Goal: Transaction & Acquisition: Book appointment/travel/reservation

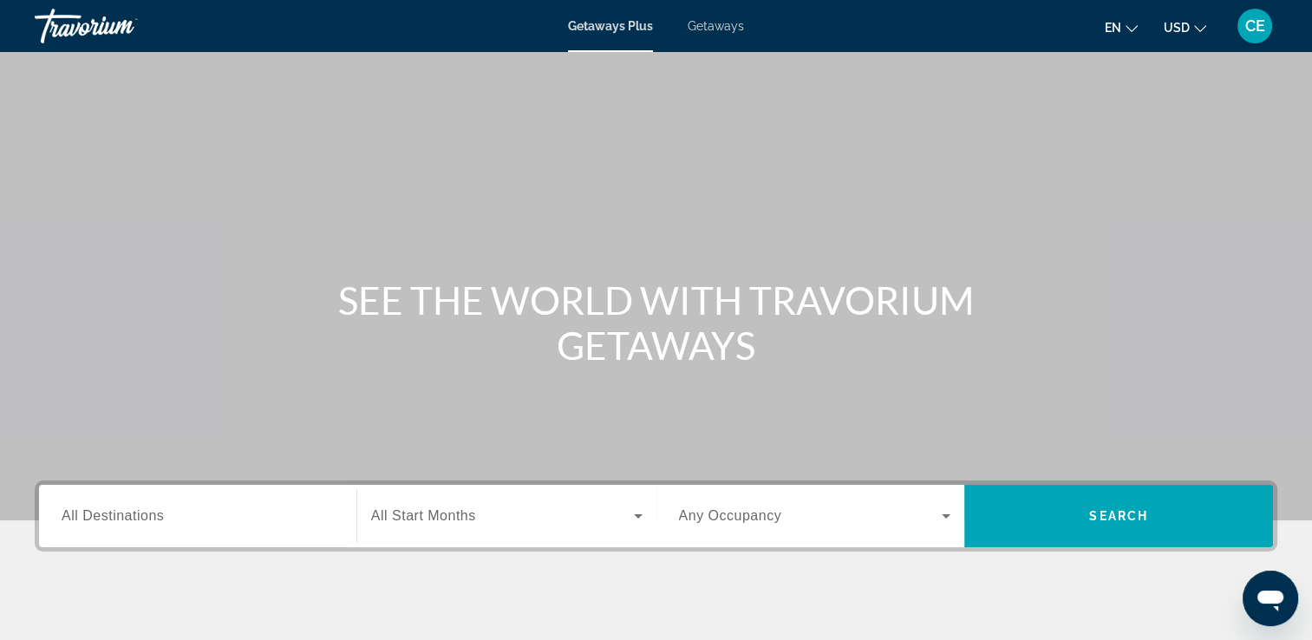
click at [901, 499] on div "Search widget" at bounding box center [815, 516] width 272 height 49
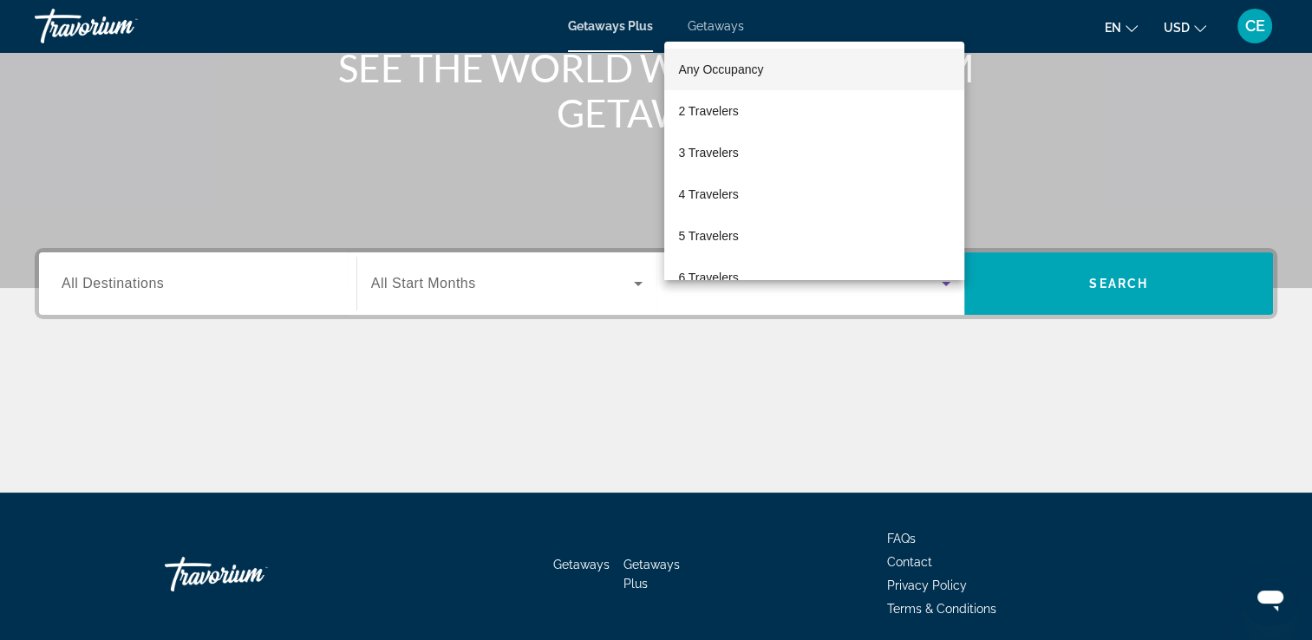
scroll to position [297, 0]
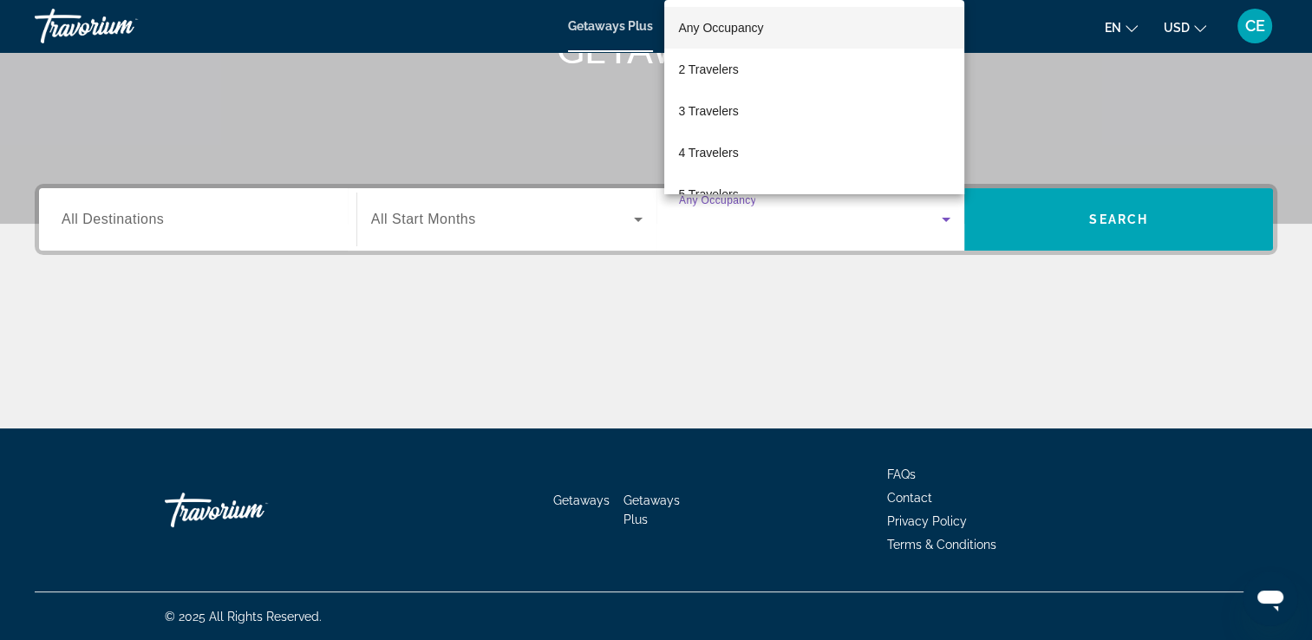
click at [496, 99] on div at bounding box center [656, 320] width 1312 height 640
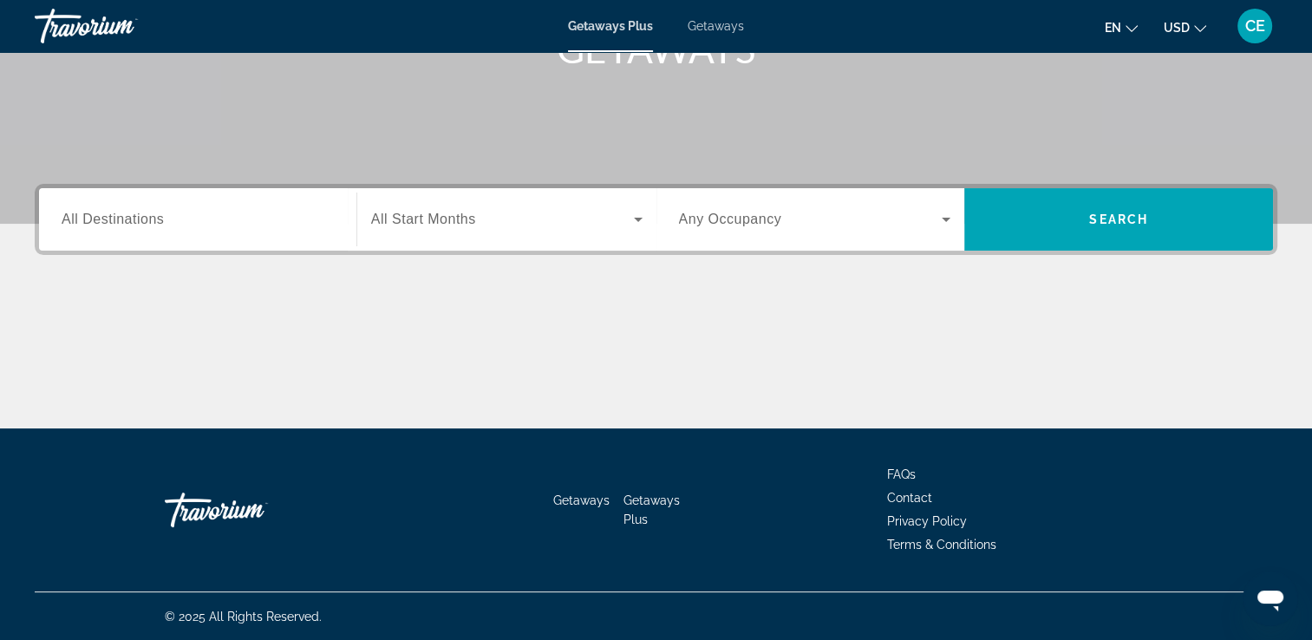
click at [628, 206] on div "Search widget" at bounding box center [506, 219] width 271 height 49
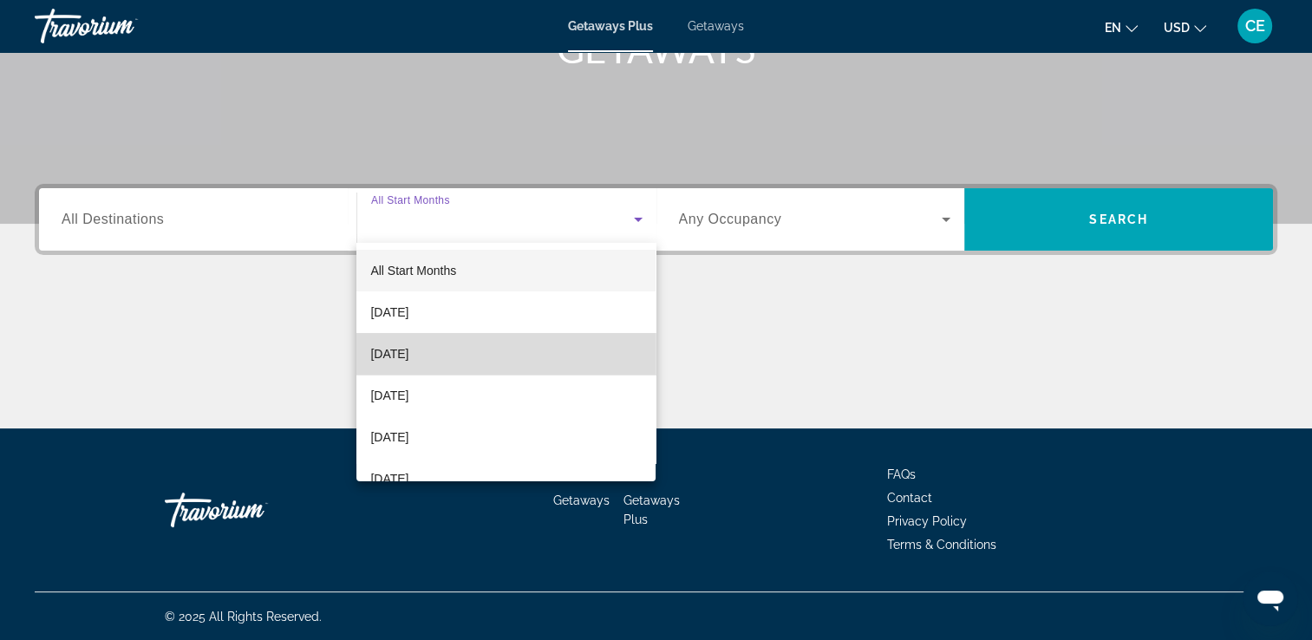
click at [564, 342] on mat-option "[DATE]" at bounding box center [505, 354] width 299 height 42
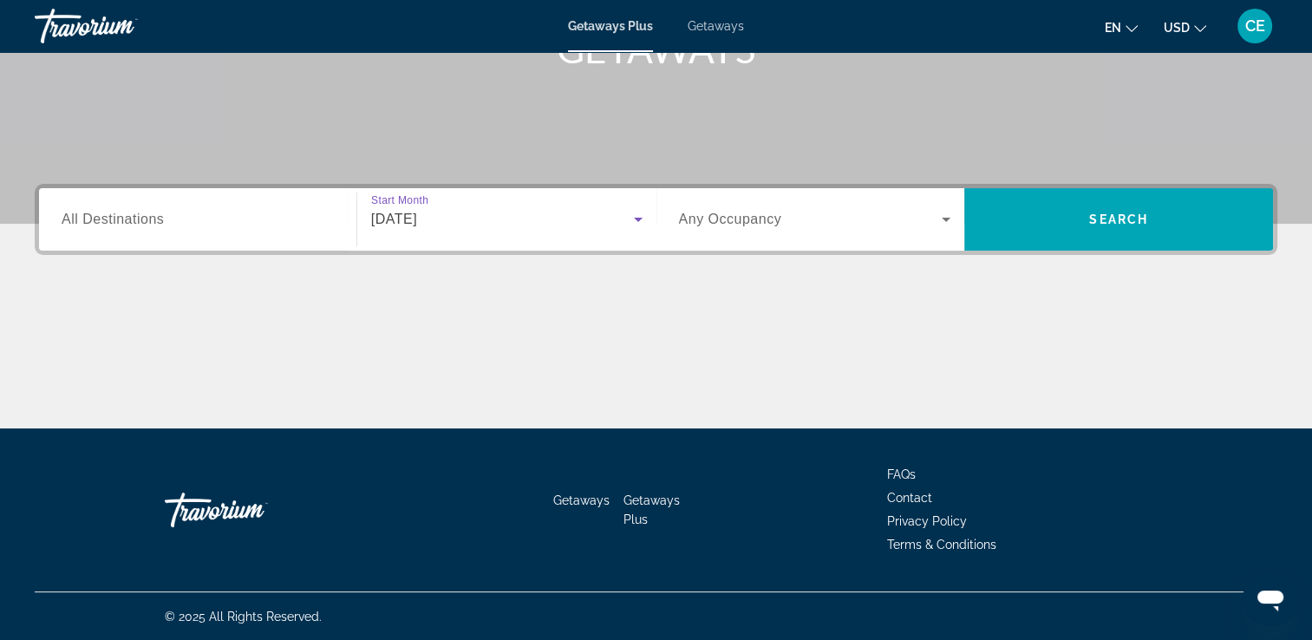
click at [319, 221] on input "Destination All Destinations" at bounding box center [198, 220] width 272 height 21
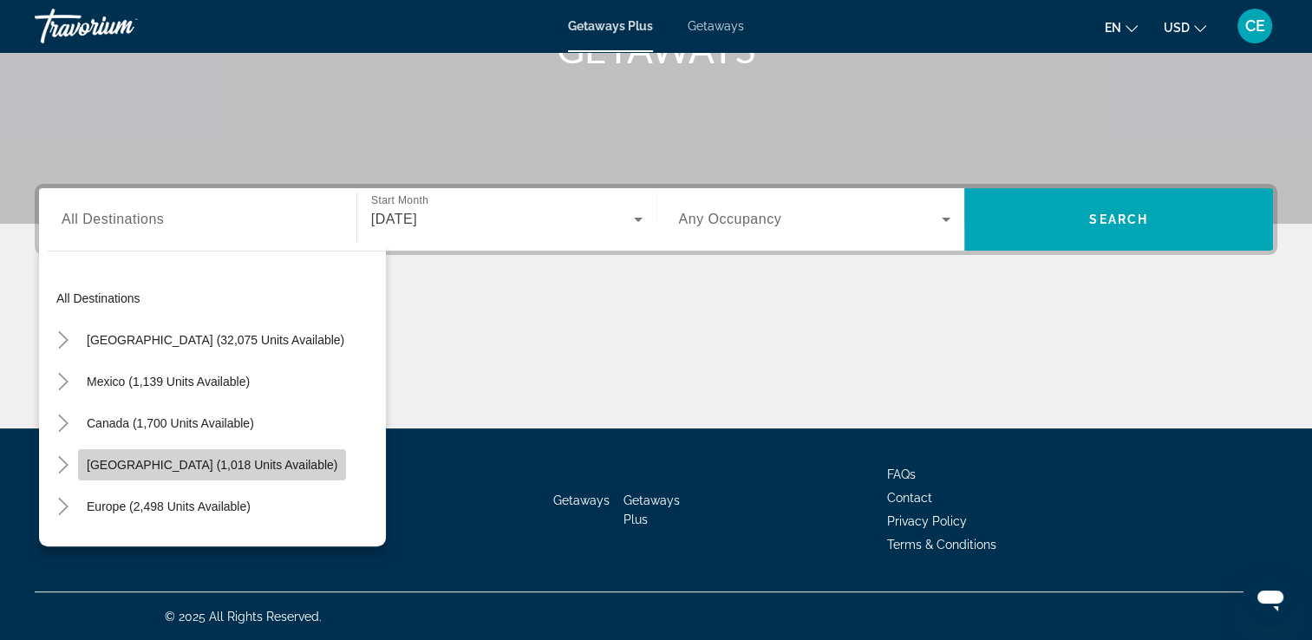
click at [276, 463] on span "[GEOGRAPHIC_DATA] (1,018 units available)" at bounding box center [212, 465] width 251 height 14
type input "**********"
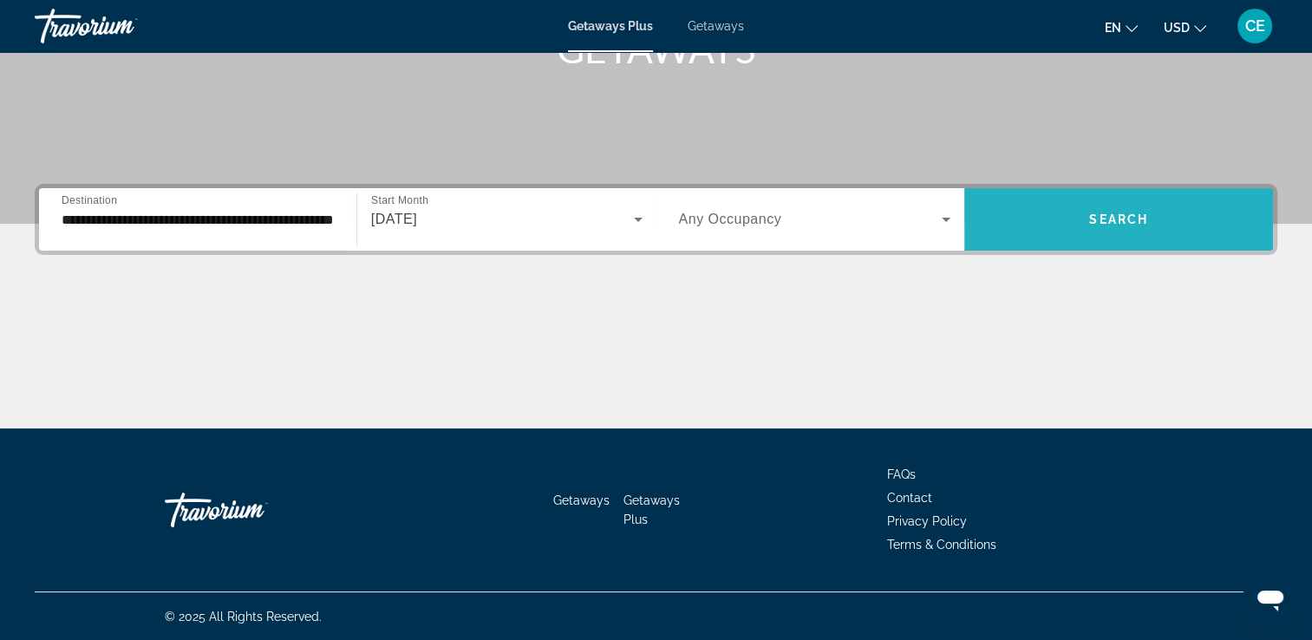
click at [1093, 216] on span "Search" at bounding box center [1118, 219] width 59 height 14
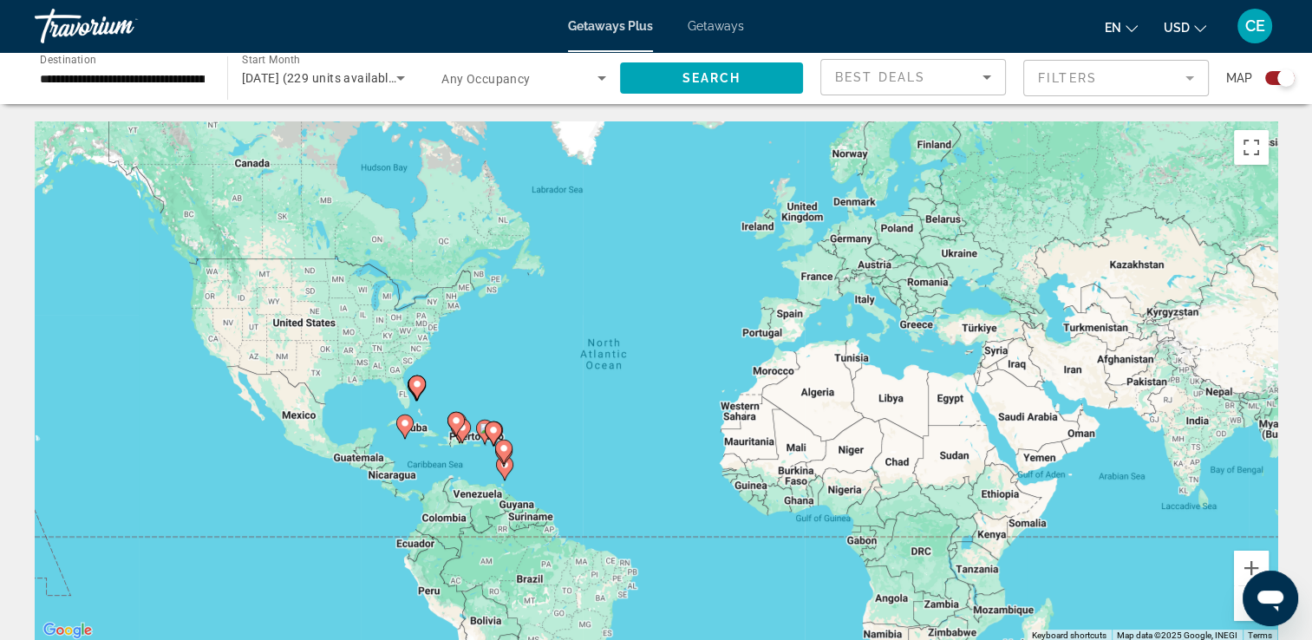
drag, startPoint x: 566, startPoint y: 210, endPoint x: 557, endPoint y: 189, distance: 22.9
click at [557, 189] on div "To activate drag with keyboard, press Alt + Enter. Once in keyboard drag state,…" at bounding box center [656, 381] width 1243 height 520
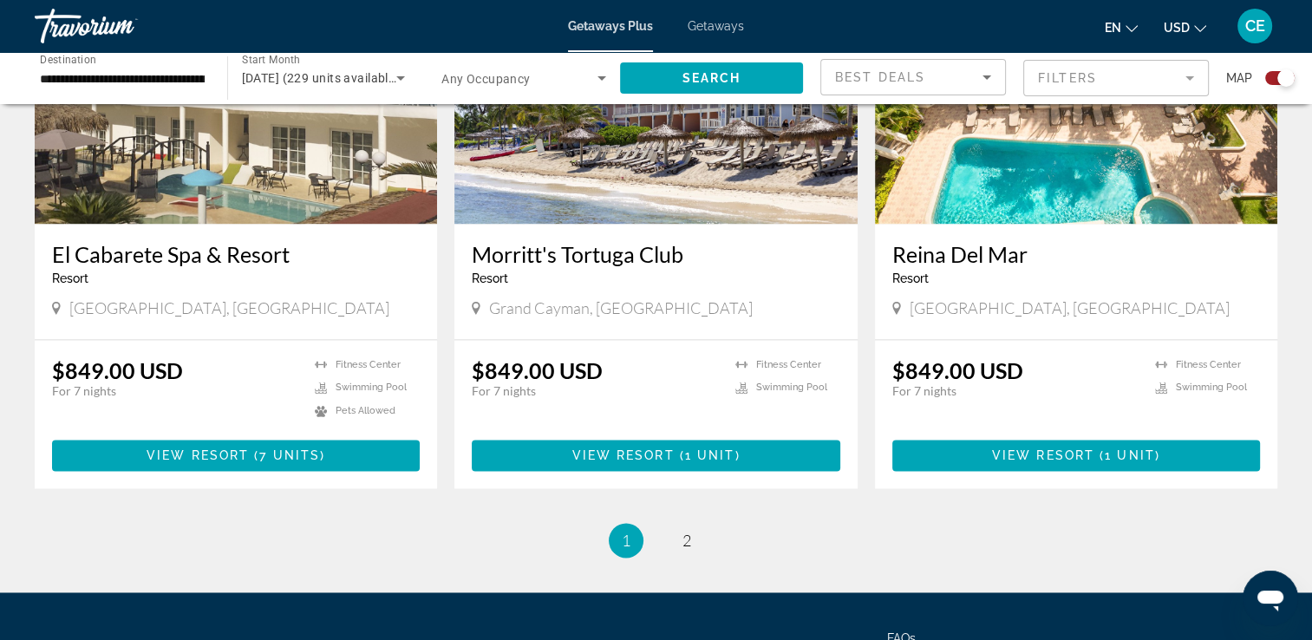
scroll to position [2650, 0]
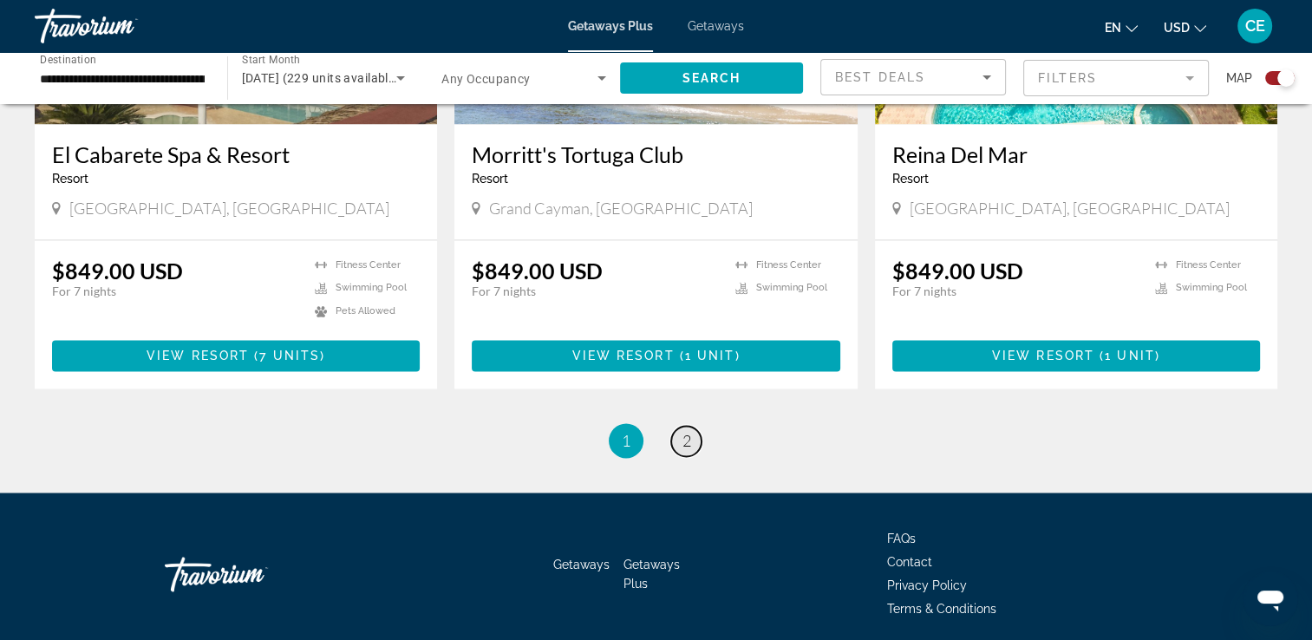
click at [684, 426] on link "page 2" at bounding box center [686, 441] width 30 height 30
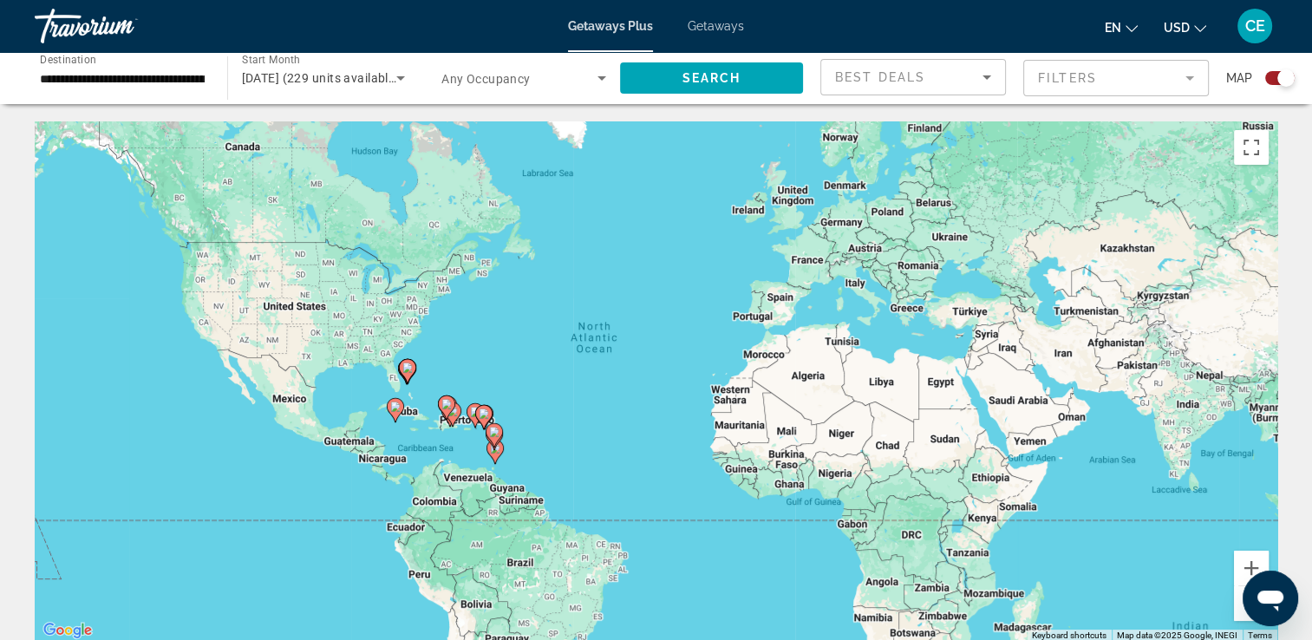
click at [1207, 70] on mat-form-field "Filters" at bounding box center [1116, 78] width 186 height 36
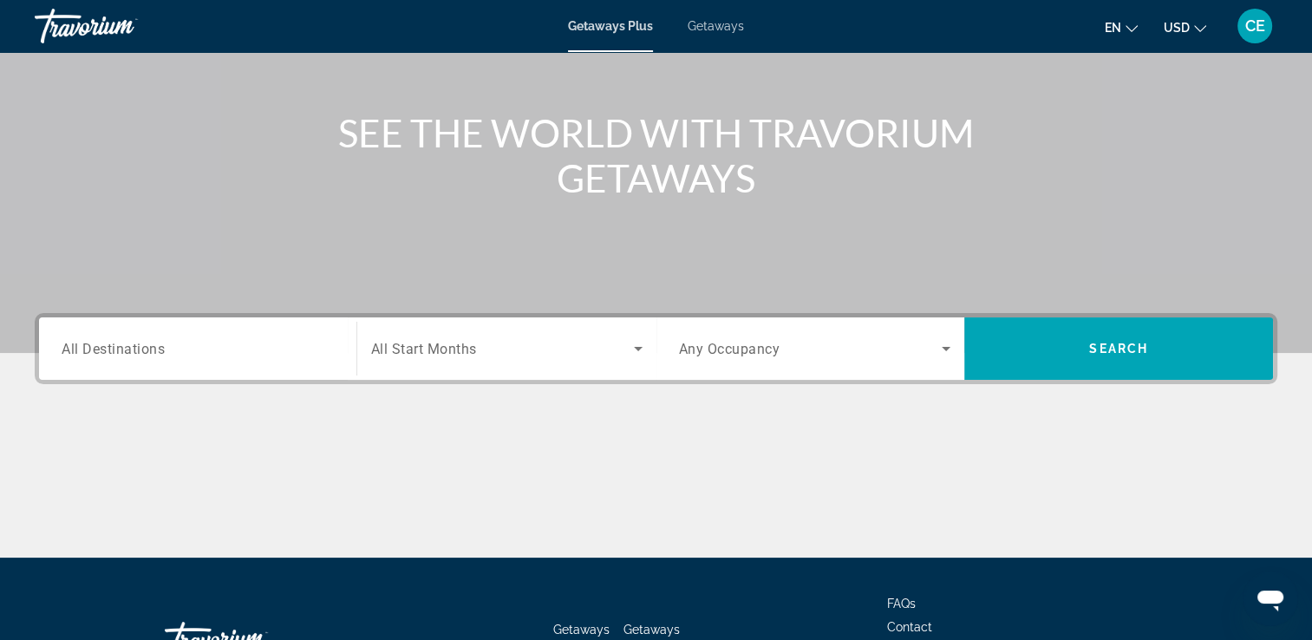
scroll to position [164, 0]
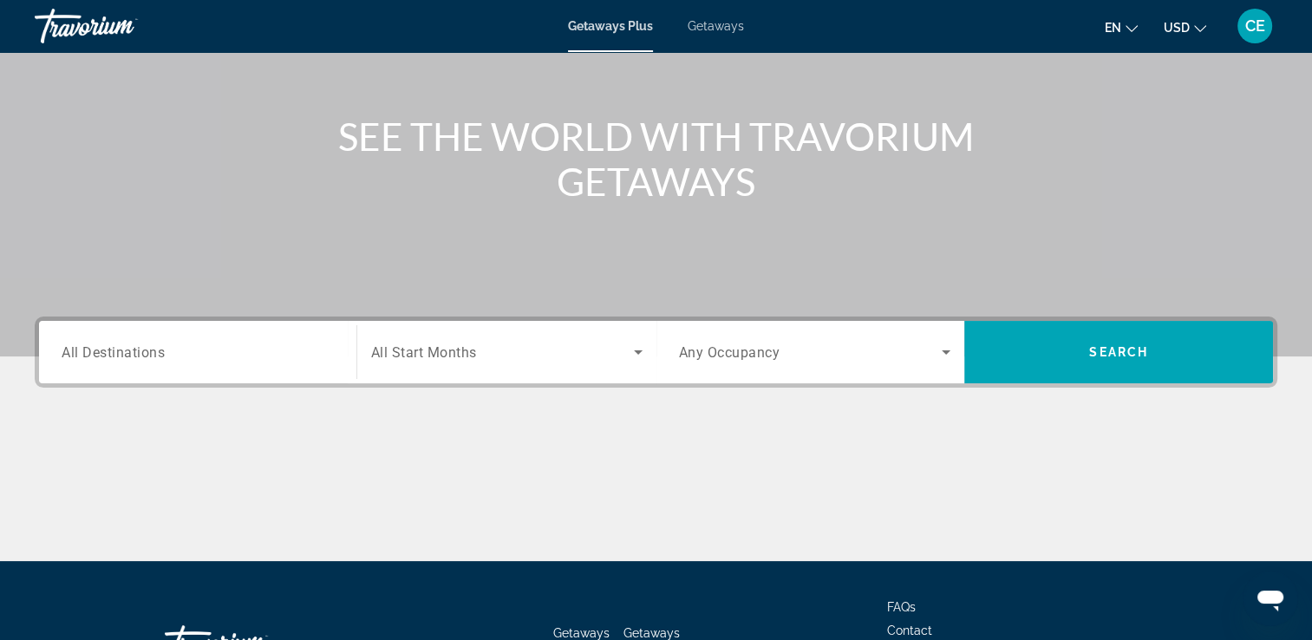
click at [474, 359] on span "All Start Months" at bounding box center [424, 352] width 106 height 16
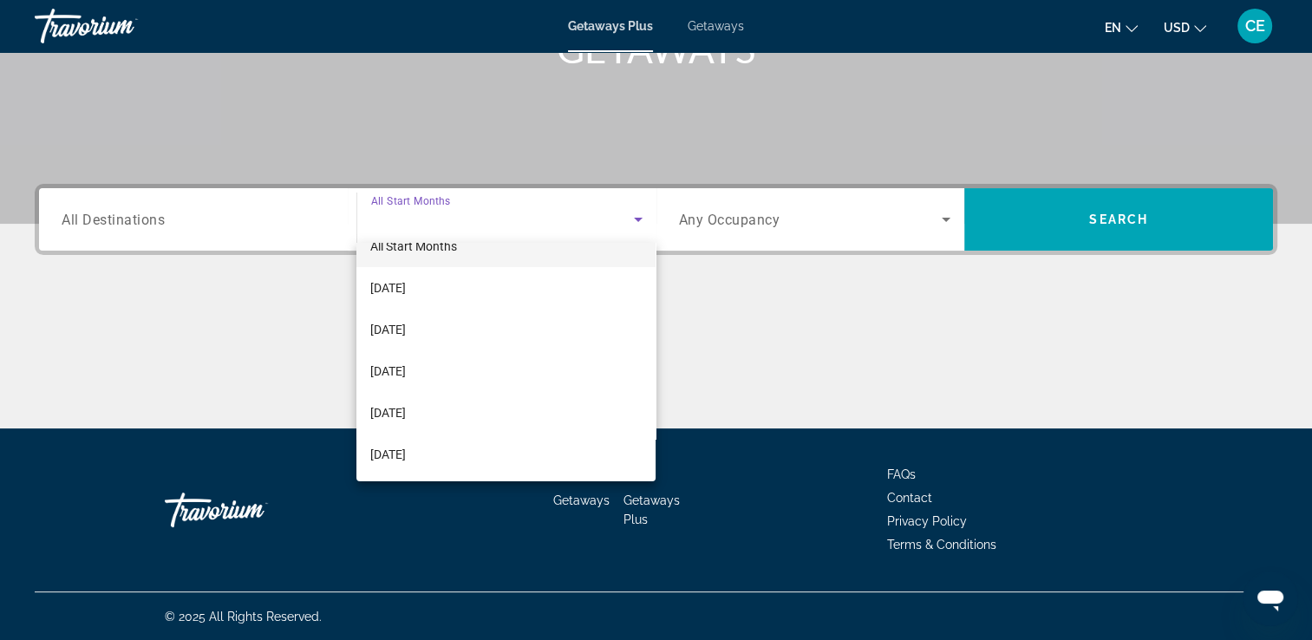
scroll to position [0, 0]
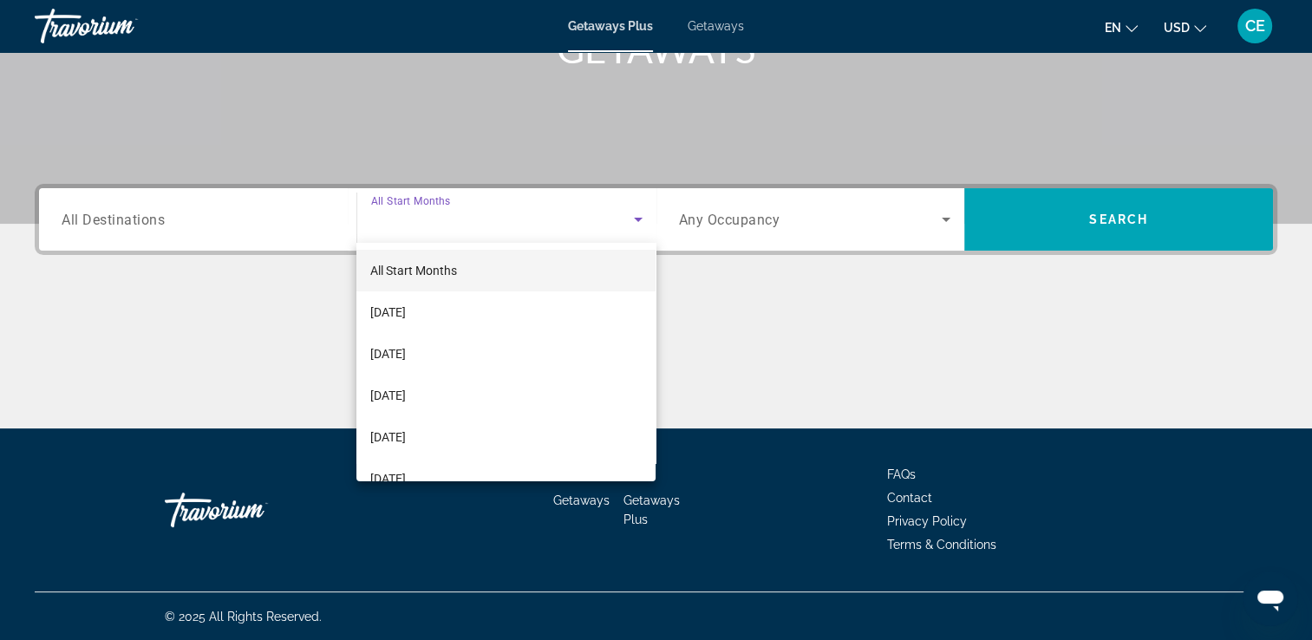
click at [455, 271] on span "All Start Months" at bounding box center [413, 271] width 87 height 14
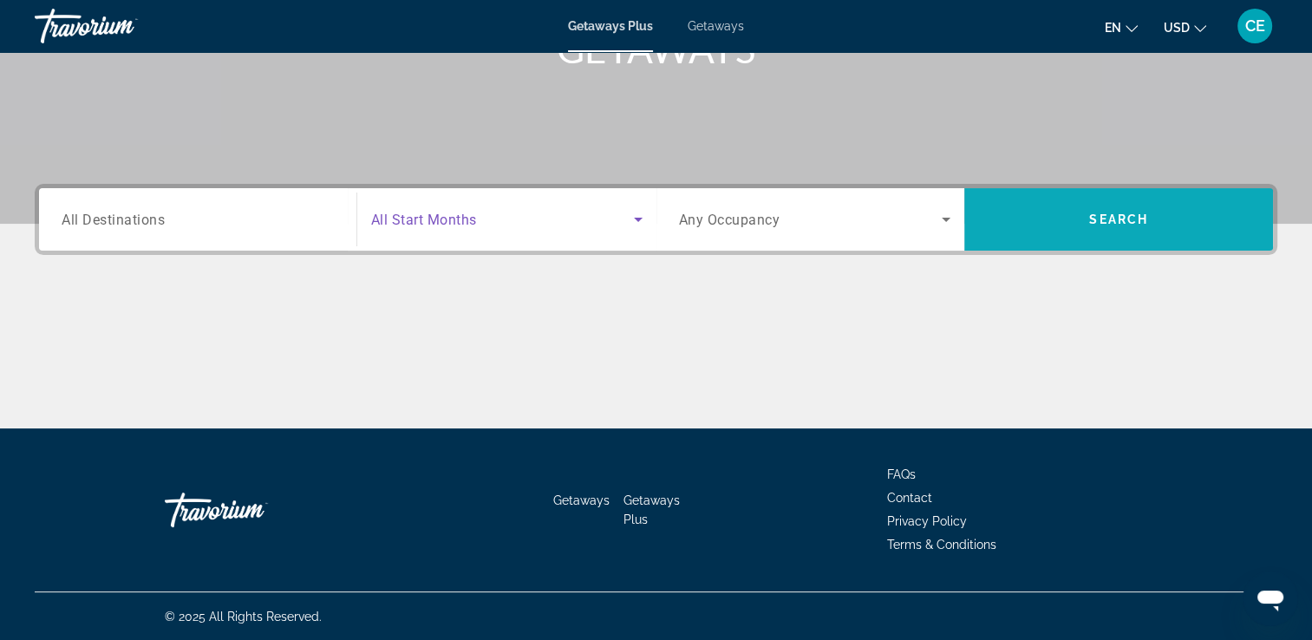
click at [1093, 240] on span "Search widget" at bounding box center [1118, 219] width 309 height 62
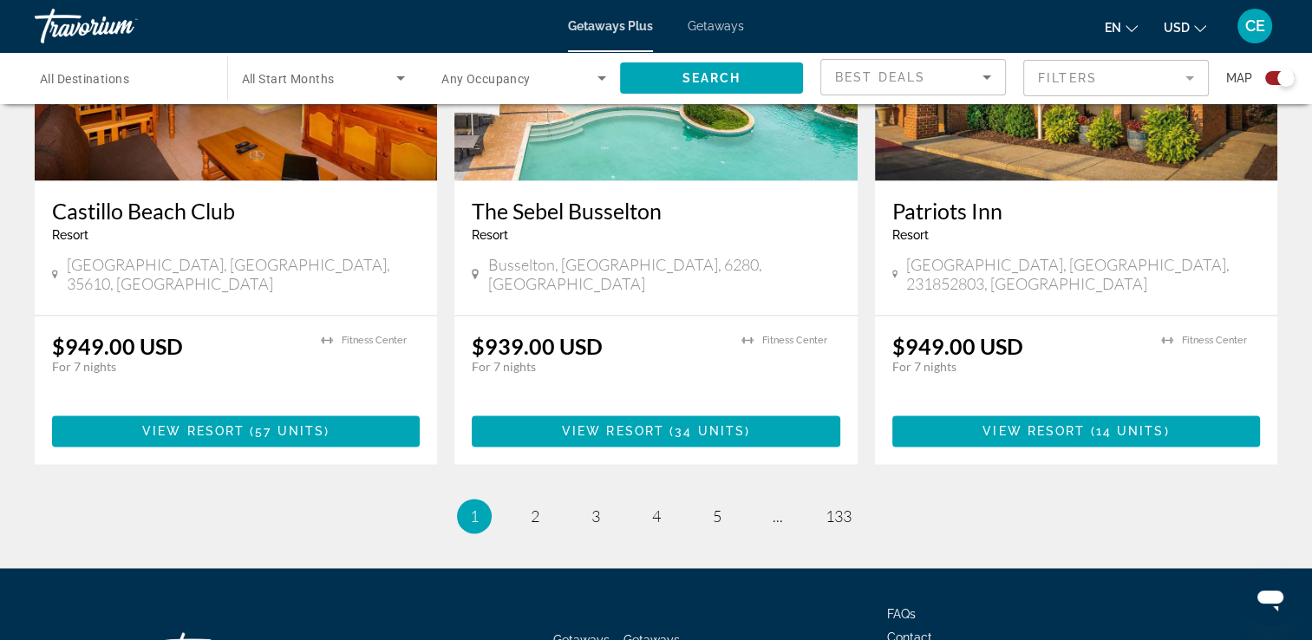
scroll to position [2607, 0]
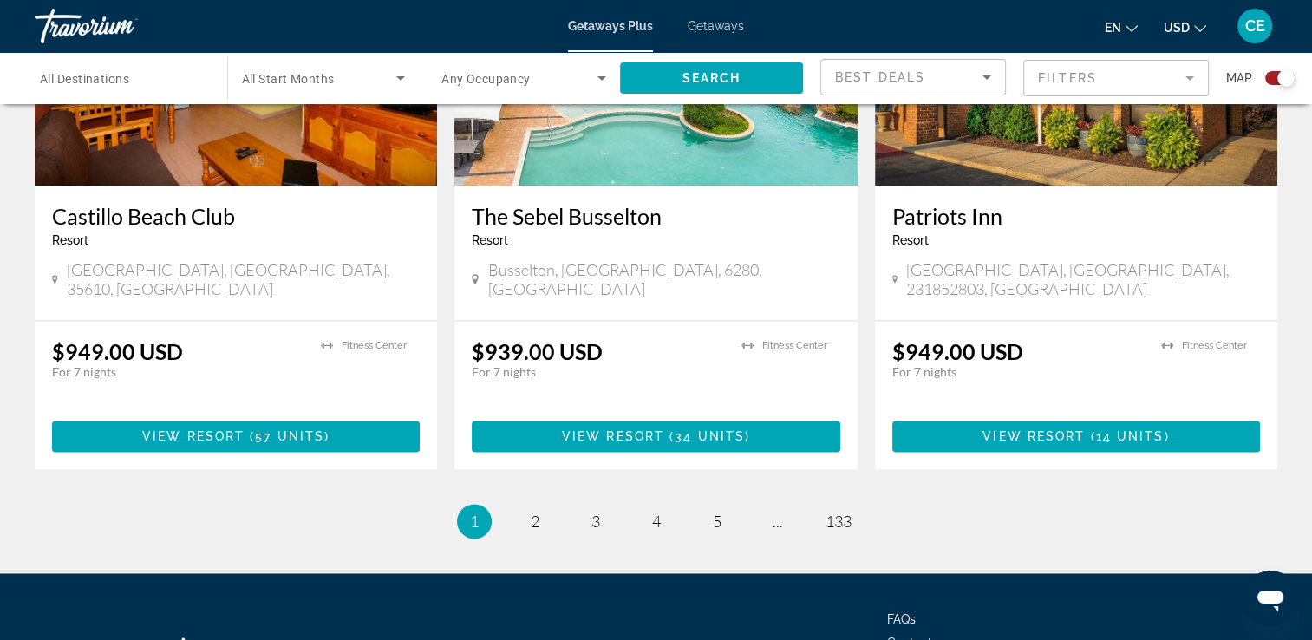
click at [537, 512] on span "2" at bounding box center [535, 521] width 9 height 19
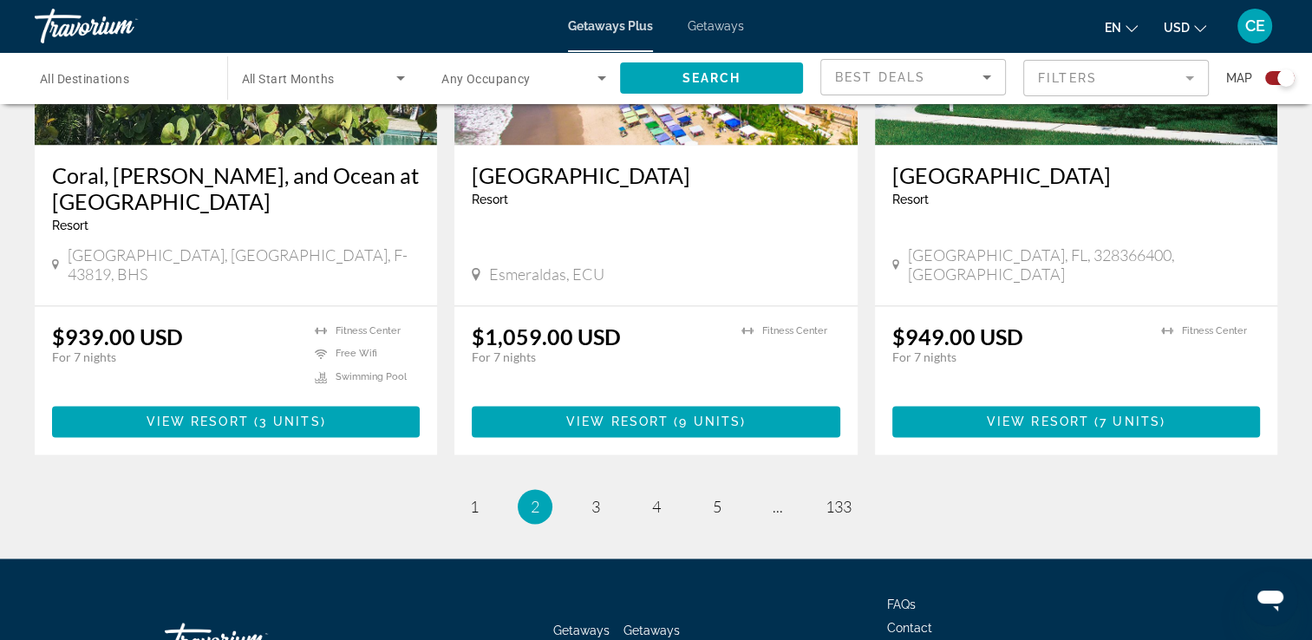
scroll to position [2638, 0]
